Goal: Task Accomplishment & Management: Manage account settings

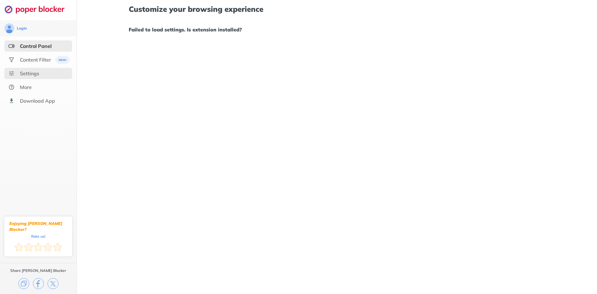
click at [33, 74] on div "Settings" at bounding box center [29, 73] width 19 height 6
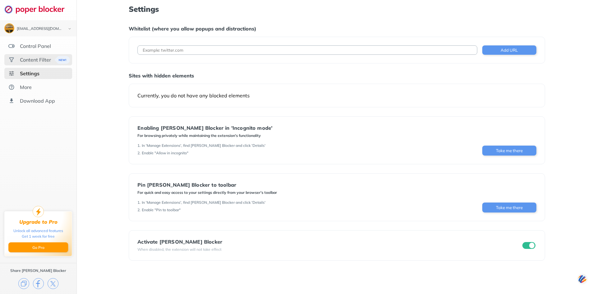
click at [32, 58] on div "Content Filter" at bounding box center [35, 60] width 31 height 6
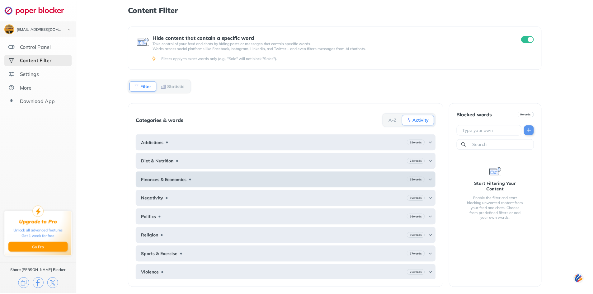
scroll to position [1, 0]
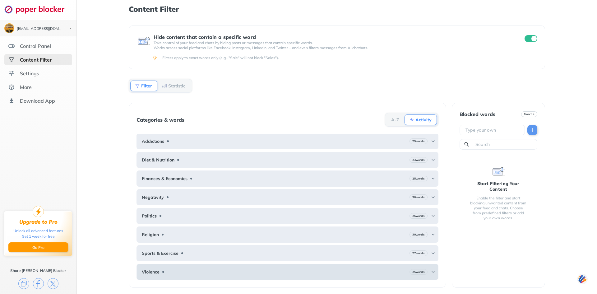
click at [152, 269] on b "Violence" at bounding box center [151, 271] width 18 height 5
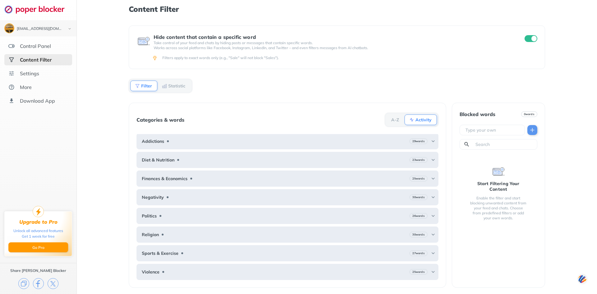
click at [179, 85] on b "Statistic" at bounding box center [176, 86] width 17 height 4
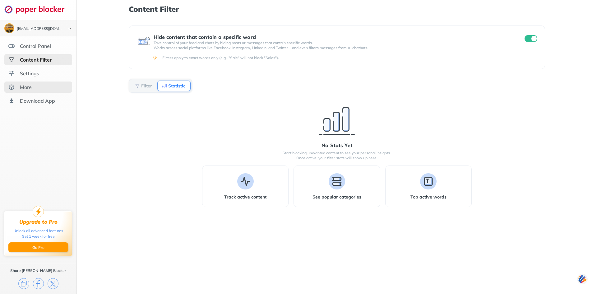
click at [25, 87] on div "More" at bounding box center [26, 87] width 12 height 6
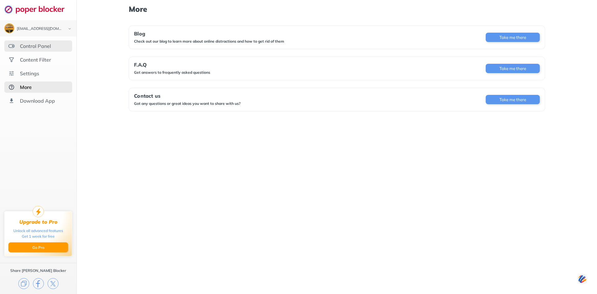
click at [33, 46] on div "Control Panel" at bounding box center [35, 46] width 31 height 6
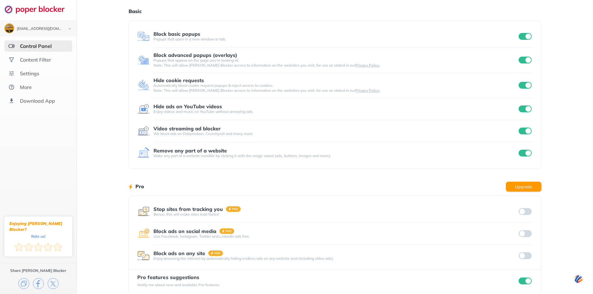
scroll to position [28, 0]
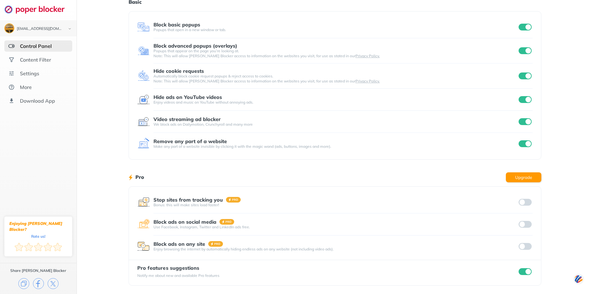
click at [524, 271] on input "checkbox" at bounding box center [524, 271] width 13 height 7
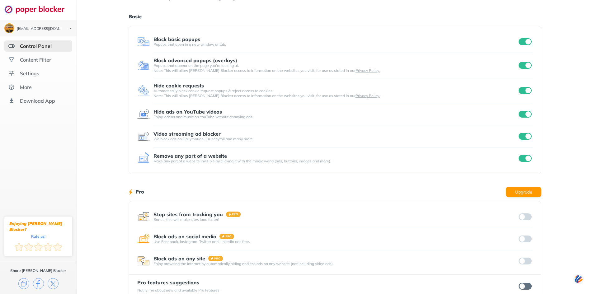
scroll to position [0, 0]
